Goal: Task Accomplishment & Management: Use online tool/utility

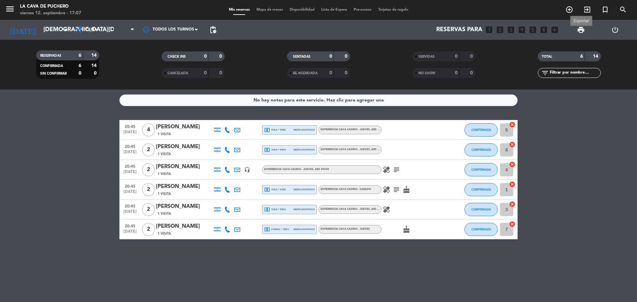
click at [580, 29] on span "print" at bounding box center [581, 30] width 8 height 8
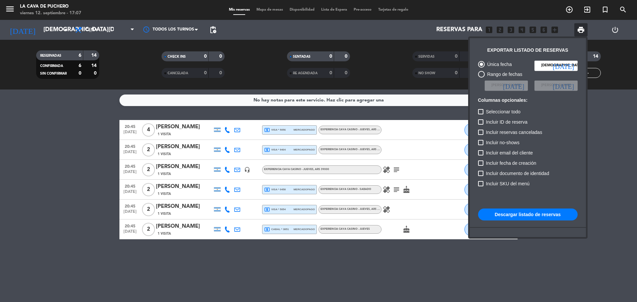
click at [543, 68] on input "[DEMOGRAPHIC_DATA][DATE]" at bounding box center [555, 66] width 43 height 10
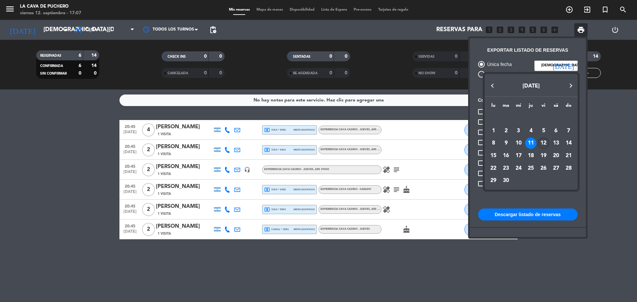
click at [542, 140] on div "12" at bounding box center [543, 143] width 11 height 11
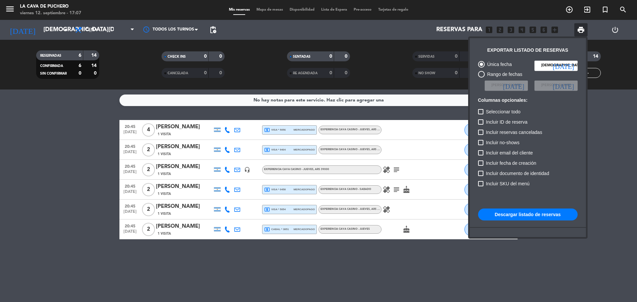
type input "[DATE]"
click at [530, 212] on button "Descargar listado de reservas" at bounding box center [528, 215] width 100 height 12
click at [12, 190] on div at bounding box center [318, 151] width 637 height 302
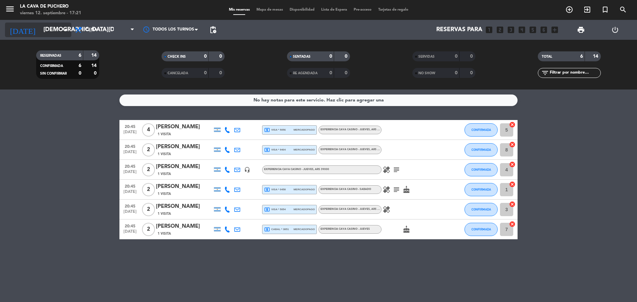
click at [50, 28] on input "[DEMOGRAPHIC_DATA][DATE]" at bounding box center [78, 29] width 77 height 13
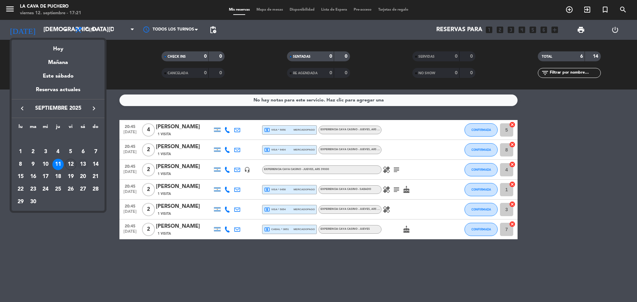
click at [78, 160] on td "13" at bounding box center [83, 164] width 13 height 13
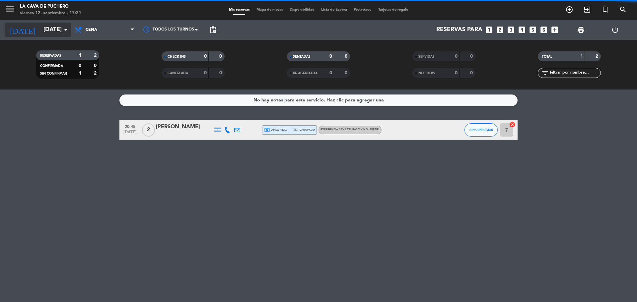
click at [50, 23] on input "[DATE]" at bounding box center [78, 29] width 77 height 13
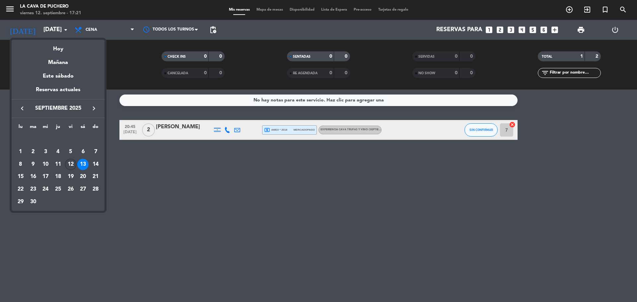
click at [73, 165] on div "12" at bounding box center [70, 164] width 11 height 11
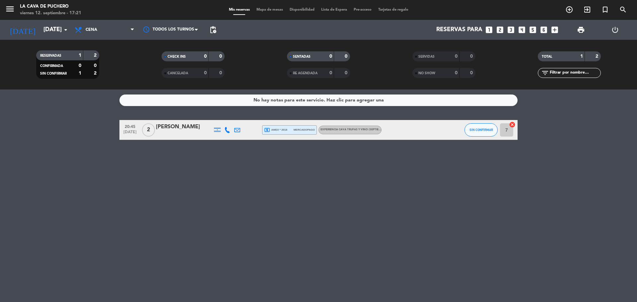
type input "[DATE]"
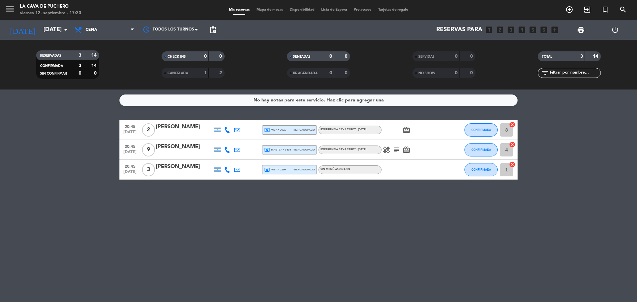
click at [338, 162] on div "20:45 [DATE] 3 [PERSON_NAME] local_atm visa * 0280 mercadopago Sin menú asignad…" at bounding box center [318, 170] width 398 height 20
click at [289, 240] on div "No hay notas para este servicio. Haz clic para agregar una 20:45 [DATE] 2 [PERS…" at bounding box center [318, 196] width 637 height 213
